Goal: Task Accomplishment & Management: Use online tool/utility

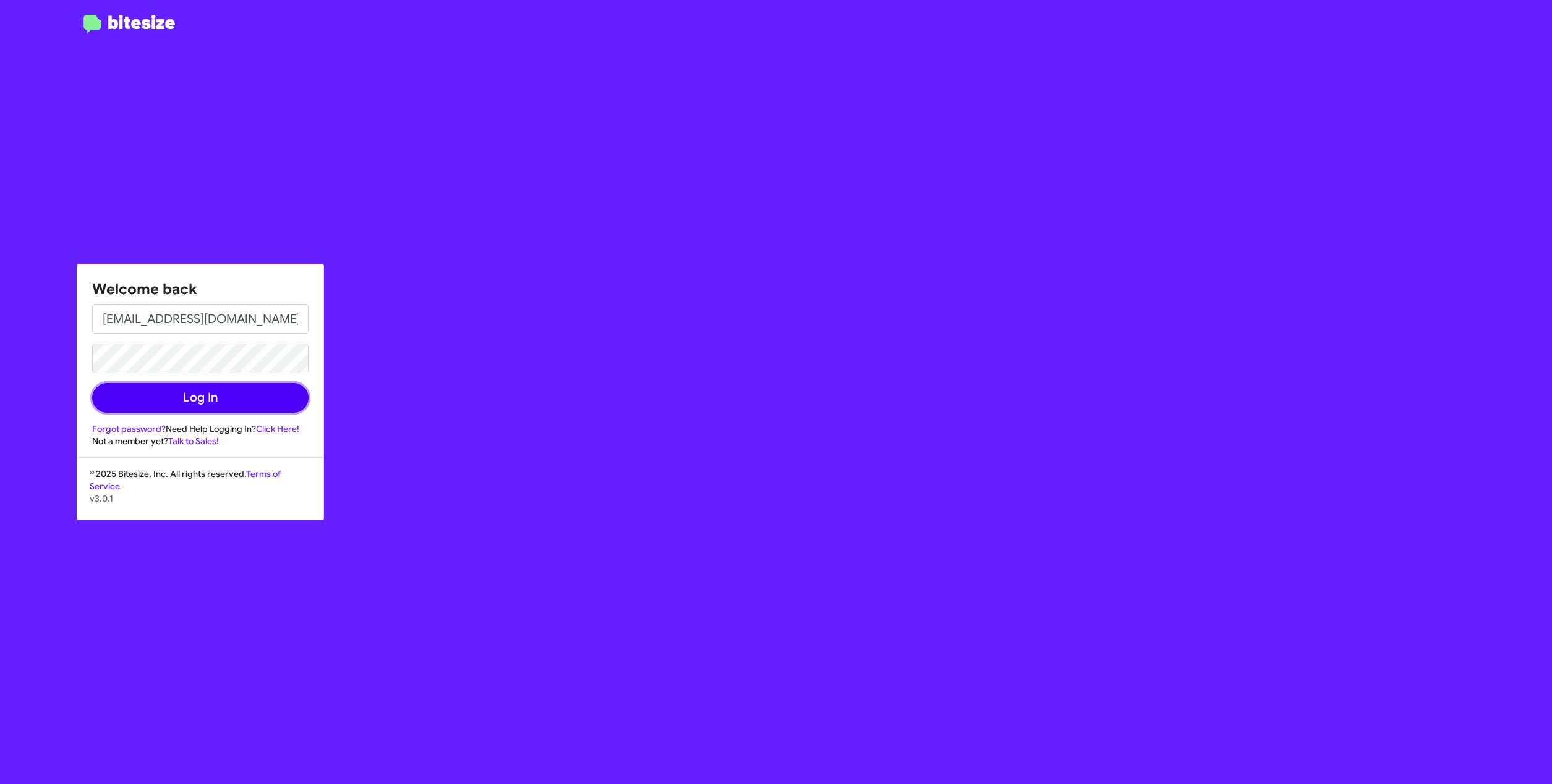
click at [208, 399] on button "Log In" at bounding box center [200, 398] width 216 height 30
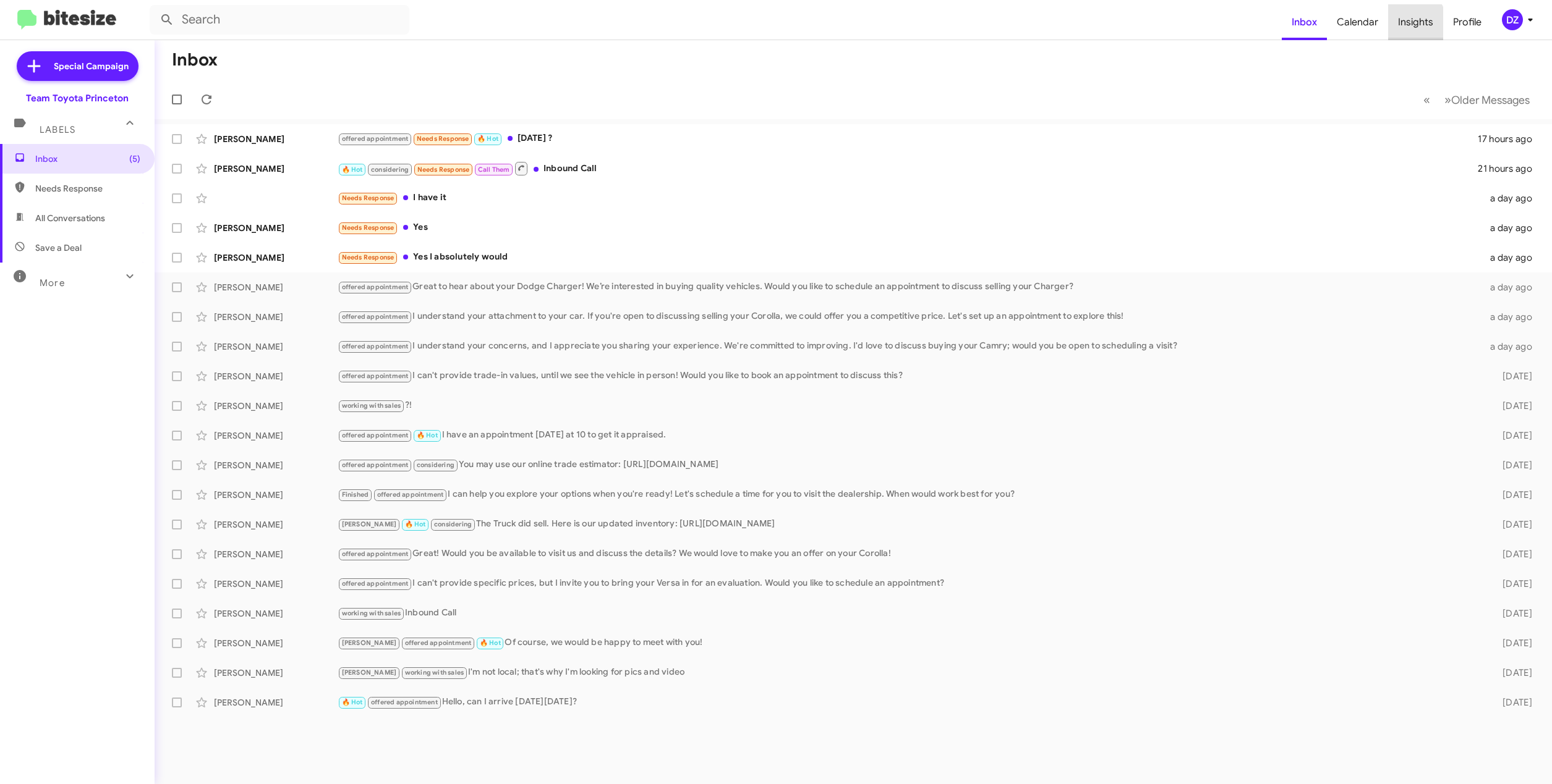
click at [1406, 25] on span "Insights" at bounding box center [1415, 22] width 55 height 36
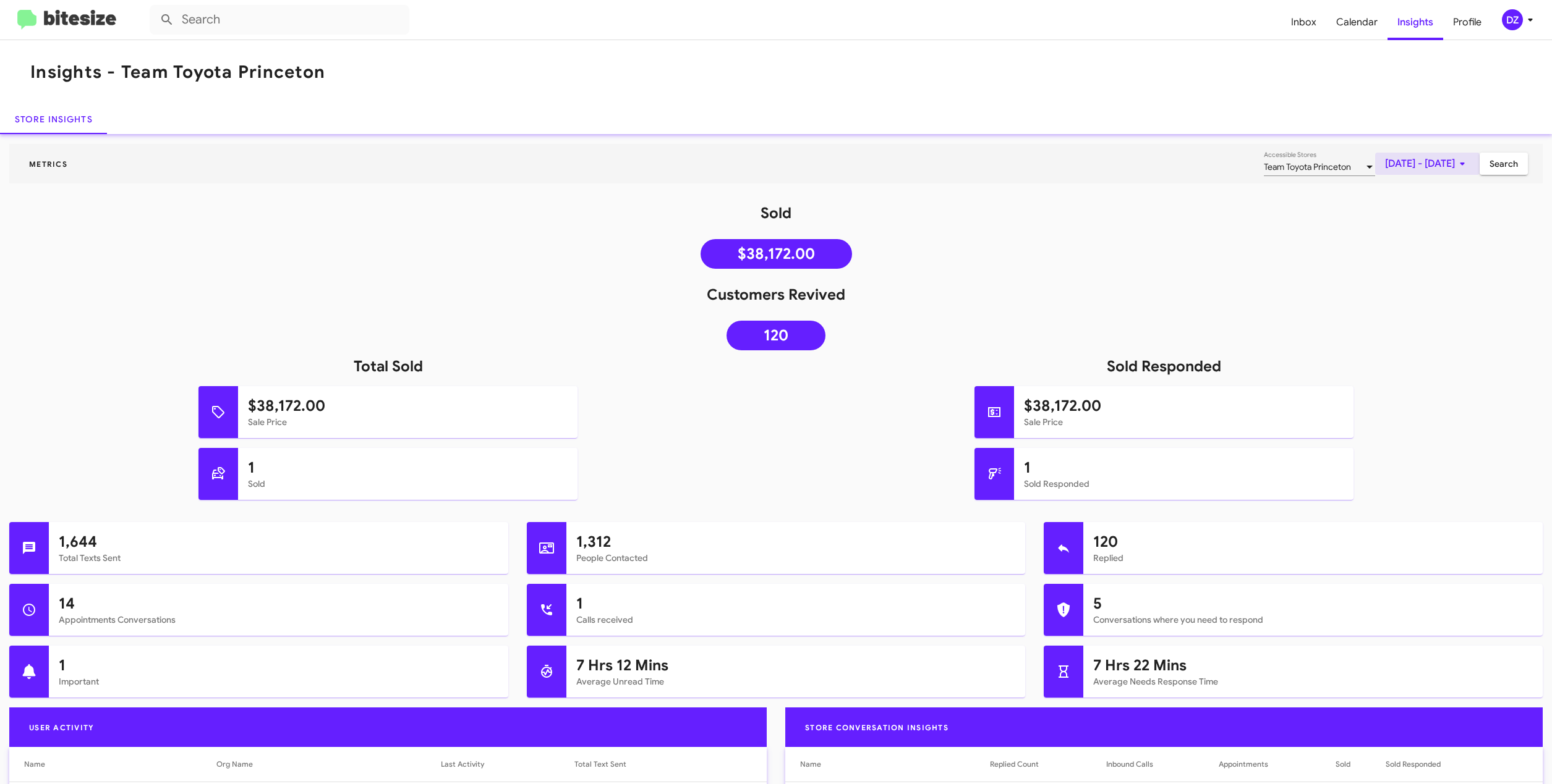
click at [1390, 166] on span "[DATE] - [DATE]" at bounding box center [1427, 164] width 85 height 23
click at [1443, 207] on button "Previous month" at bounding box center [1440, 206] width 24 height 24
click at [1440, 260] on div "1" at bounding box center [1438, 261] width 23 height 23
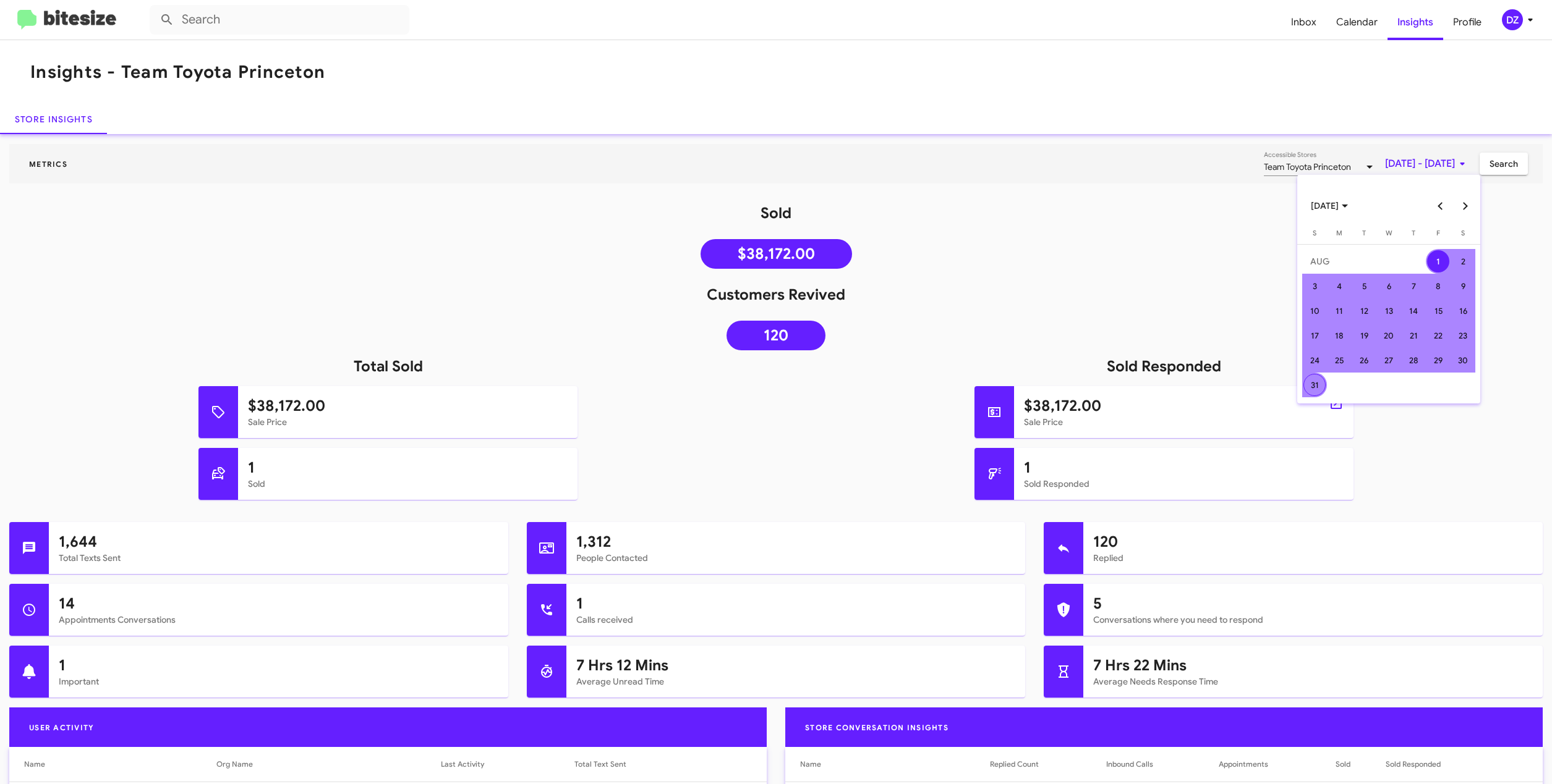
click at [1312, 389] on div "31" at bounding box center [1315, 385] width 23 height 23
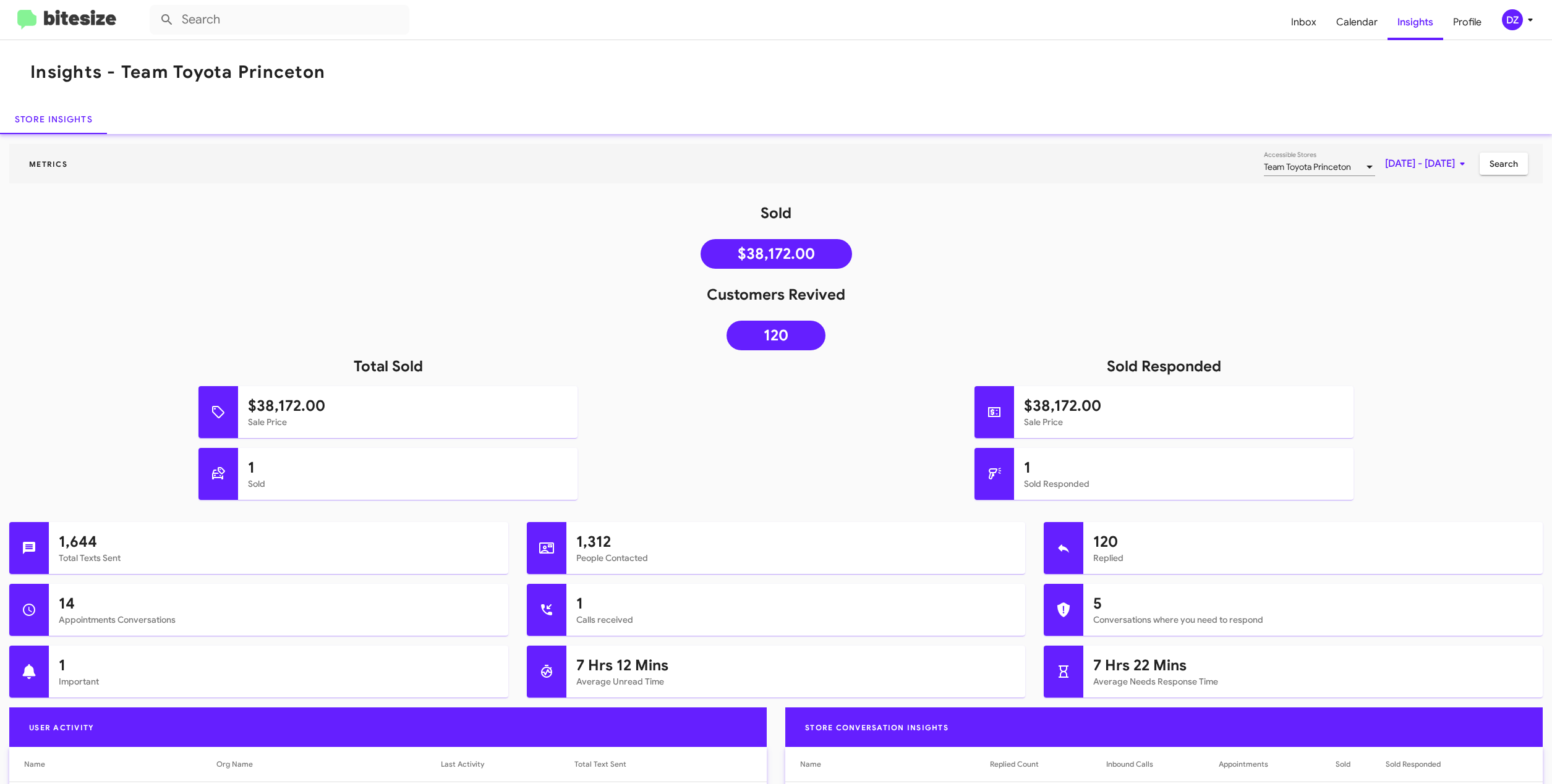
click at [1507, 159] on span "Search" at bounding box center [1503, 164] width 29 height 23
